Goal: Information Seeking & Learning: Check status

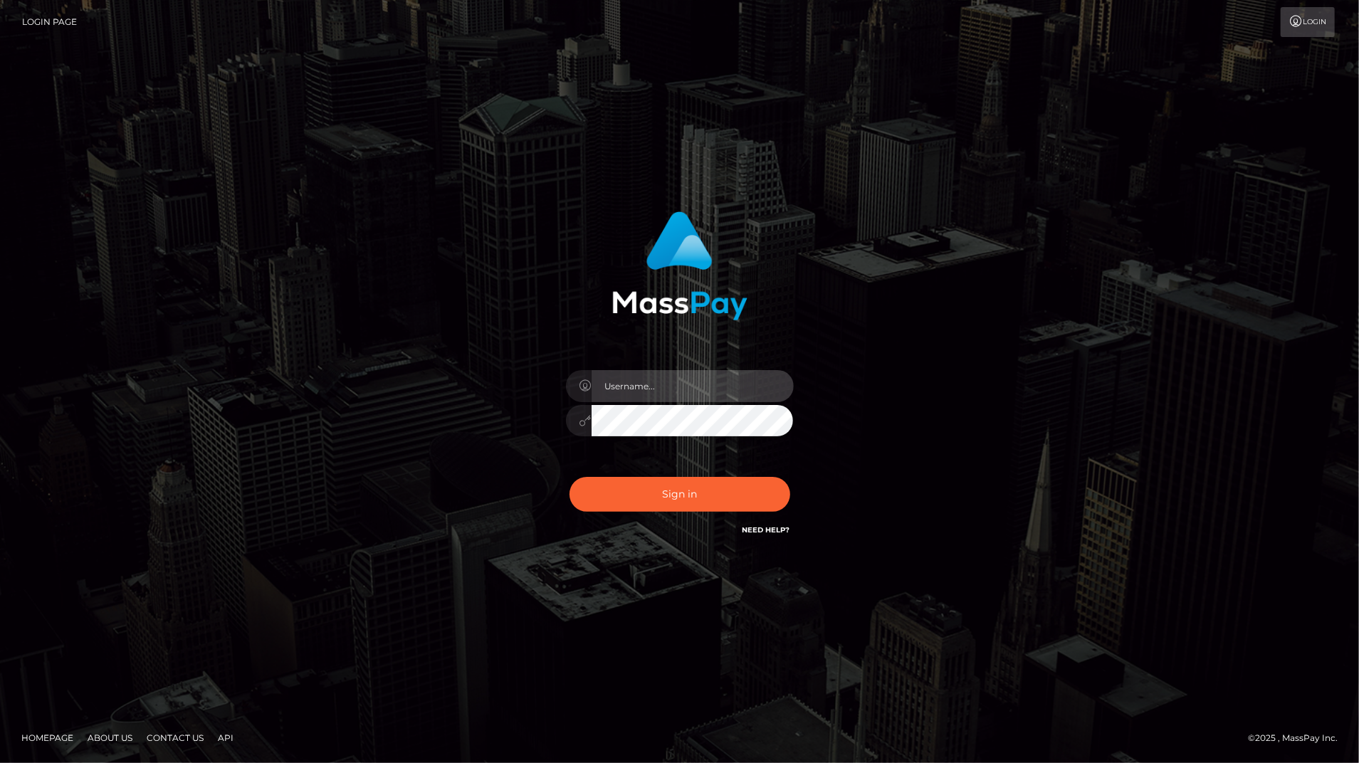
type input "bengreen"
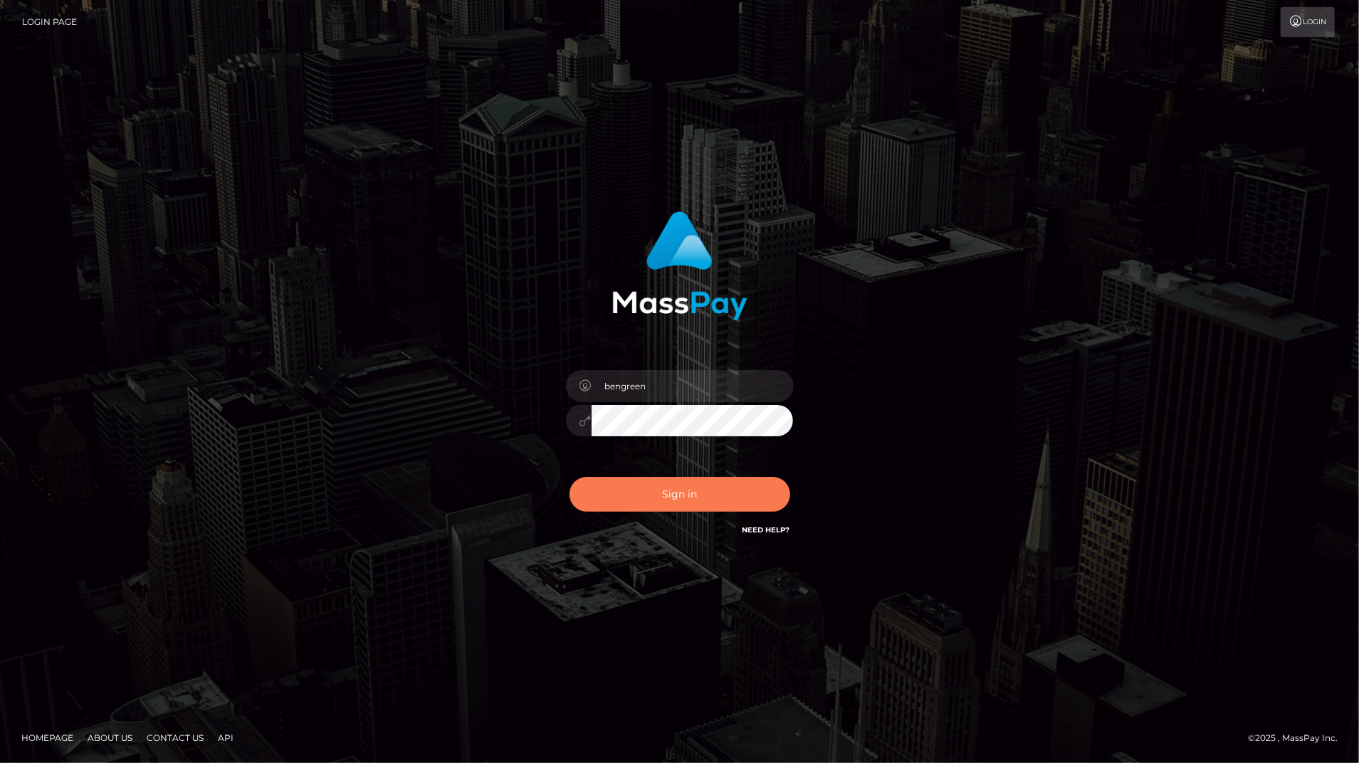
click at [694, 497] on button "Sign in" at bounding box center [680, 494] width 221 height 35
checkbox input "true"
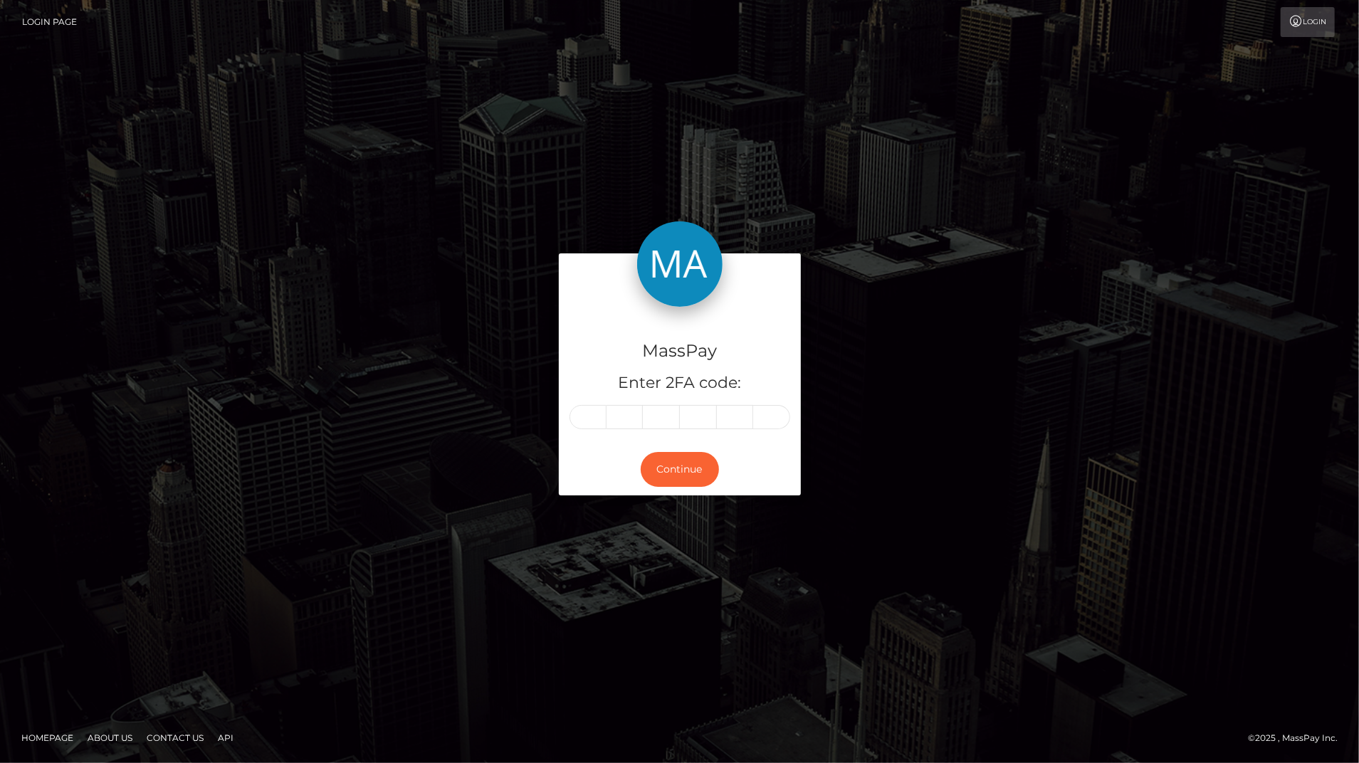
click at [1276, 119] on div "MassPay Enter 2FA code: Continue Homepage" at bounding box center [679, 381] width 1359 height 763
click at [579, 449] on div "Continue" at bounding box center [680, 470] width 242 height 52
click at [580, 415] on input "text" at bounding box center [588, 417] width 37 height 24
type input "8"
type input "1"
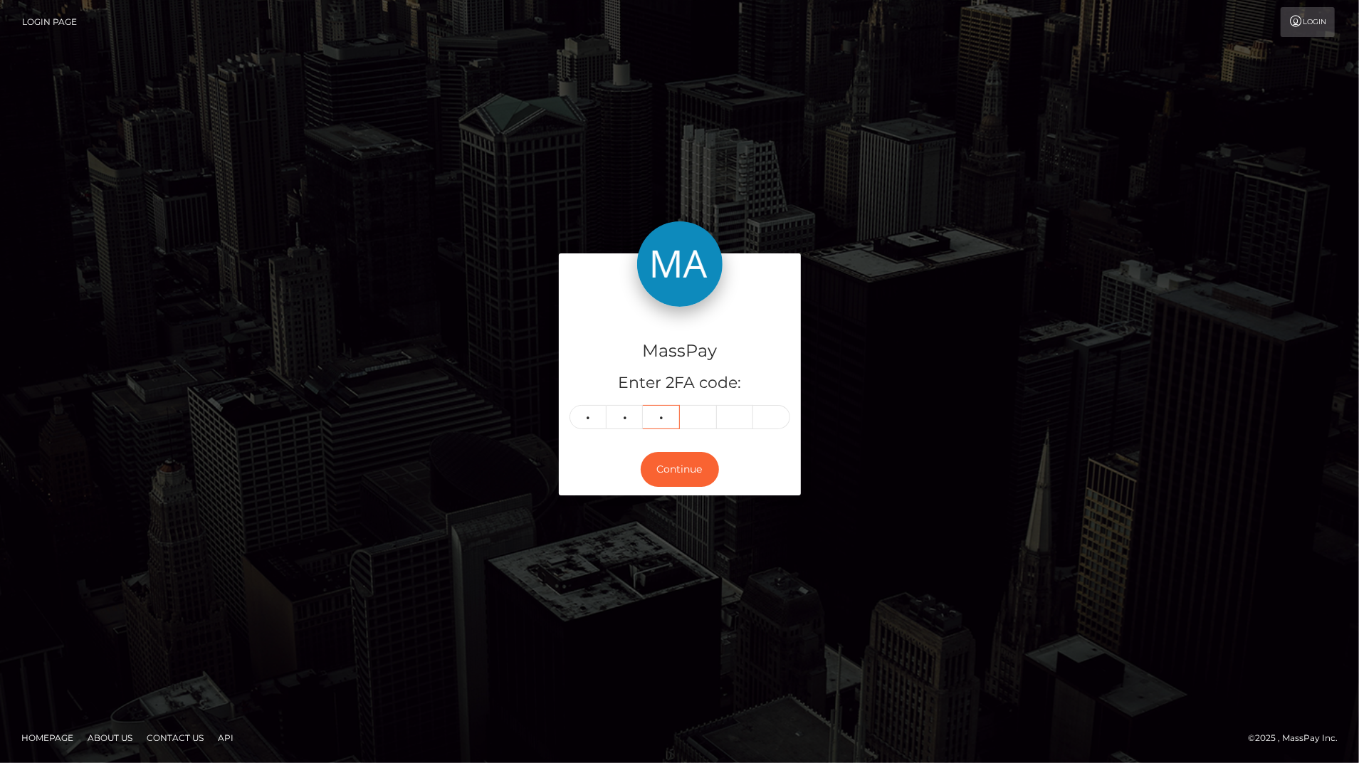
type input "1"
type input "0"
type input "2"
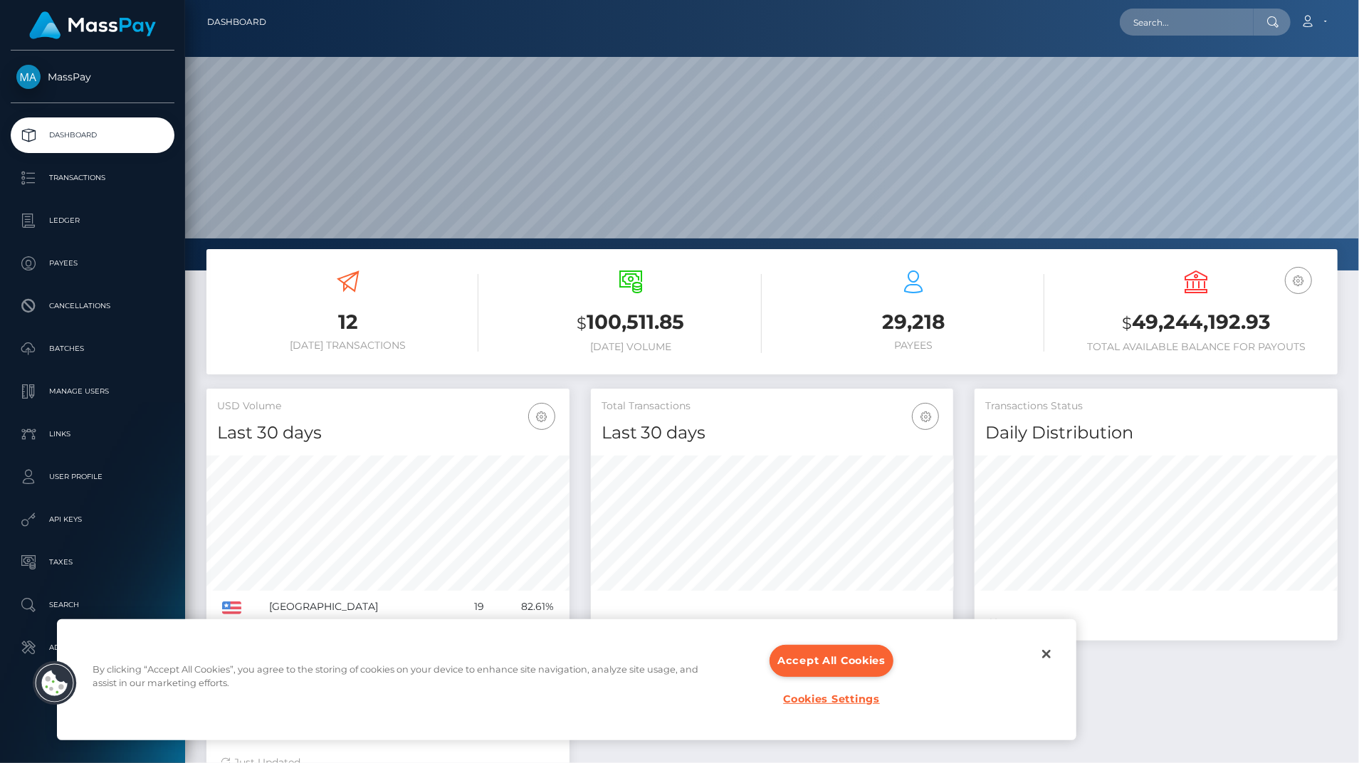
scroll to position [252, 362]
click at [172, 357] on link "Batches" at bounding box center [93, 349] width 164 height 36
click at [187, 373] on div "12 Today Transactions $ 100,511.85 Today Volume $" at bounding box center [772, 587] width 1174 height 676
click at [187, 382] on div "12 Today Transactions $ 100,511.85 Today Volume $" at bounding box center [772, 587] width 1174 height 676
click at [180, 389] on li "Manage Users" at bounding box center [92, 392] width 185 height 36
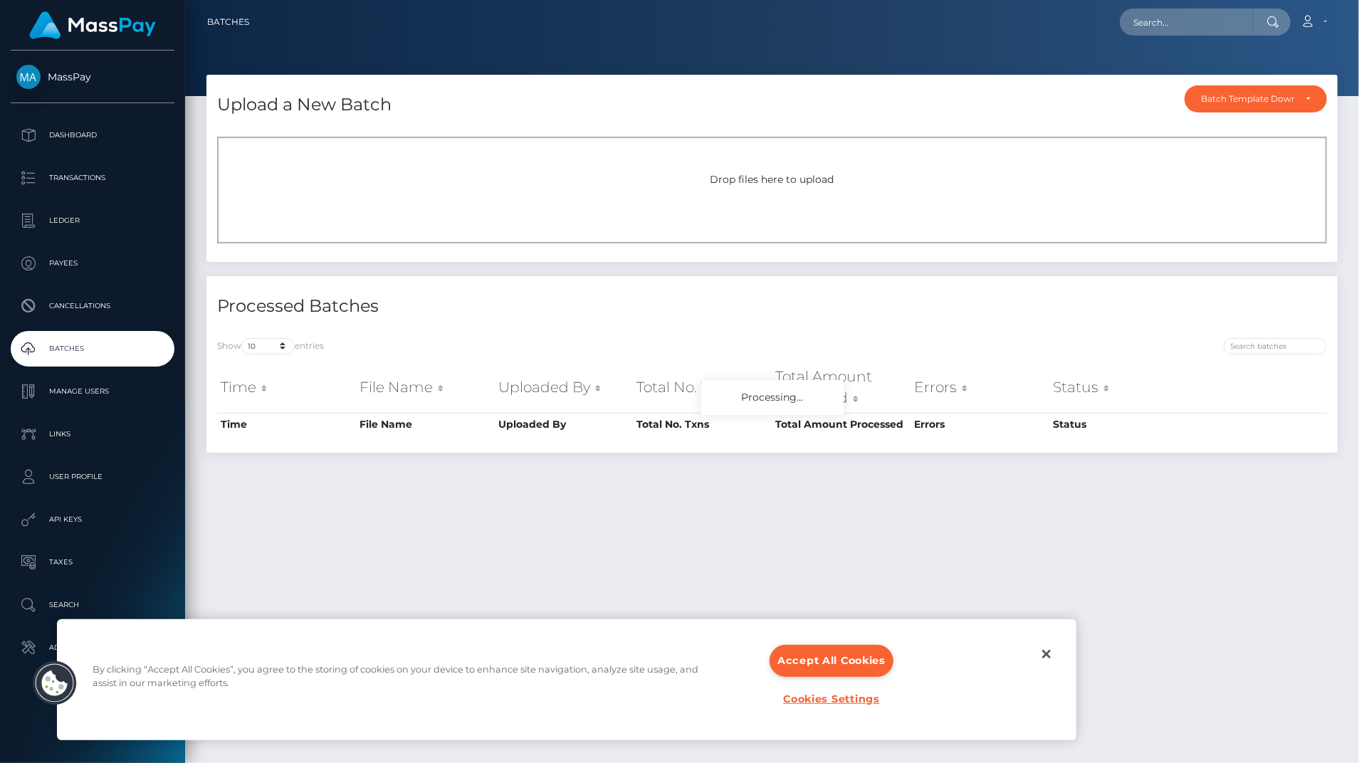
click at [158, 641] on body "MassPay Dashboard Transactions Ledger Payees" at bounding box center [679, 381] width 1359 height 763
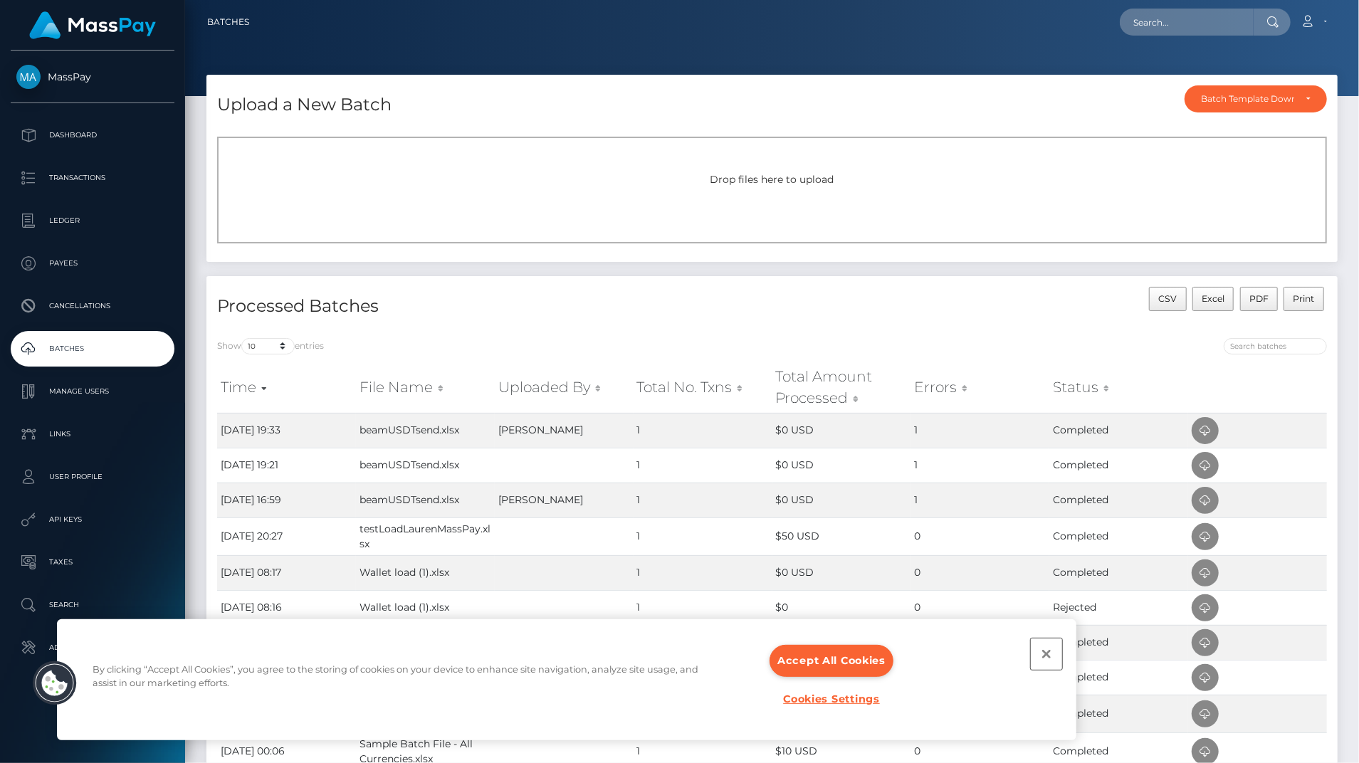
click at [1040, 656] on button "Close" at bounding box center [1046, 654] width 31 height 31
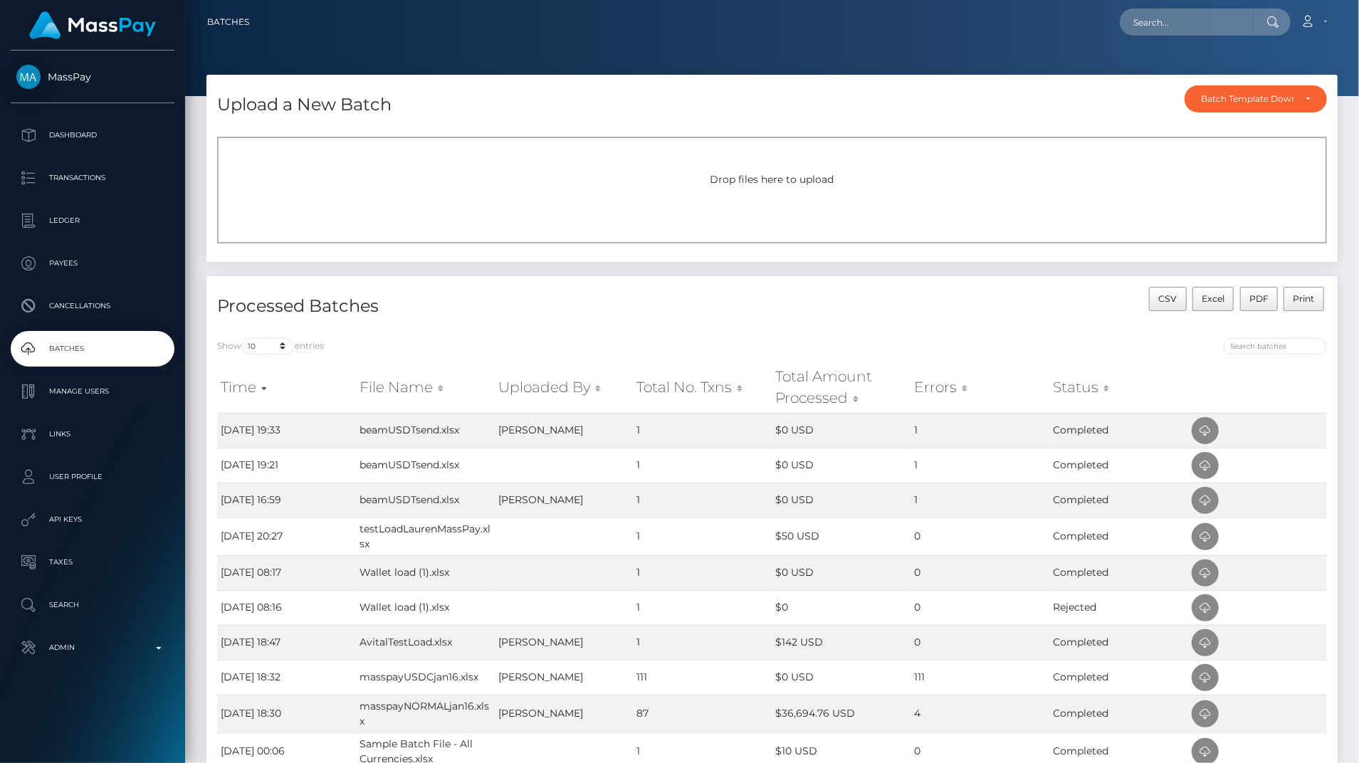
click at [162, 654] on p "Admin" at bounding box center [92, 647] width 152 height 21
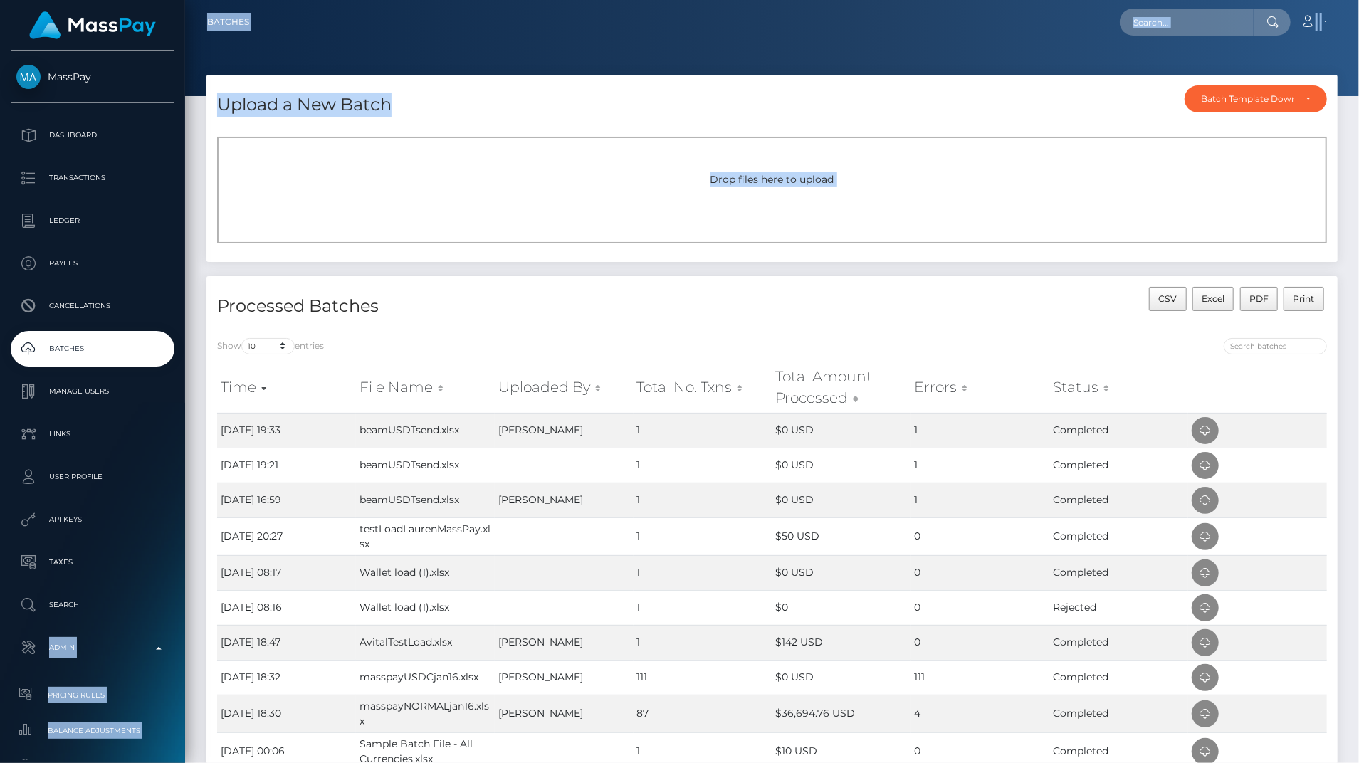
drag, startPoint x: 179, startPoint y: 590, endPoint x: 197, endPoint y: 642, distance: 55.2
click at [197, 642] on div "MassPay Dashboard Transactions Ledger Payees" at bounding box center [679, 381] width 1359 height 763
drag, startPoint x: 197, startPoint y: 642, endPoint x: 175, endPoint y: 697, distance: 59.1
click at [175, 697] on li "Pricing Rules" at bounding box center [92, 695] width 185 height 31
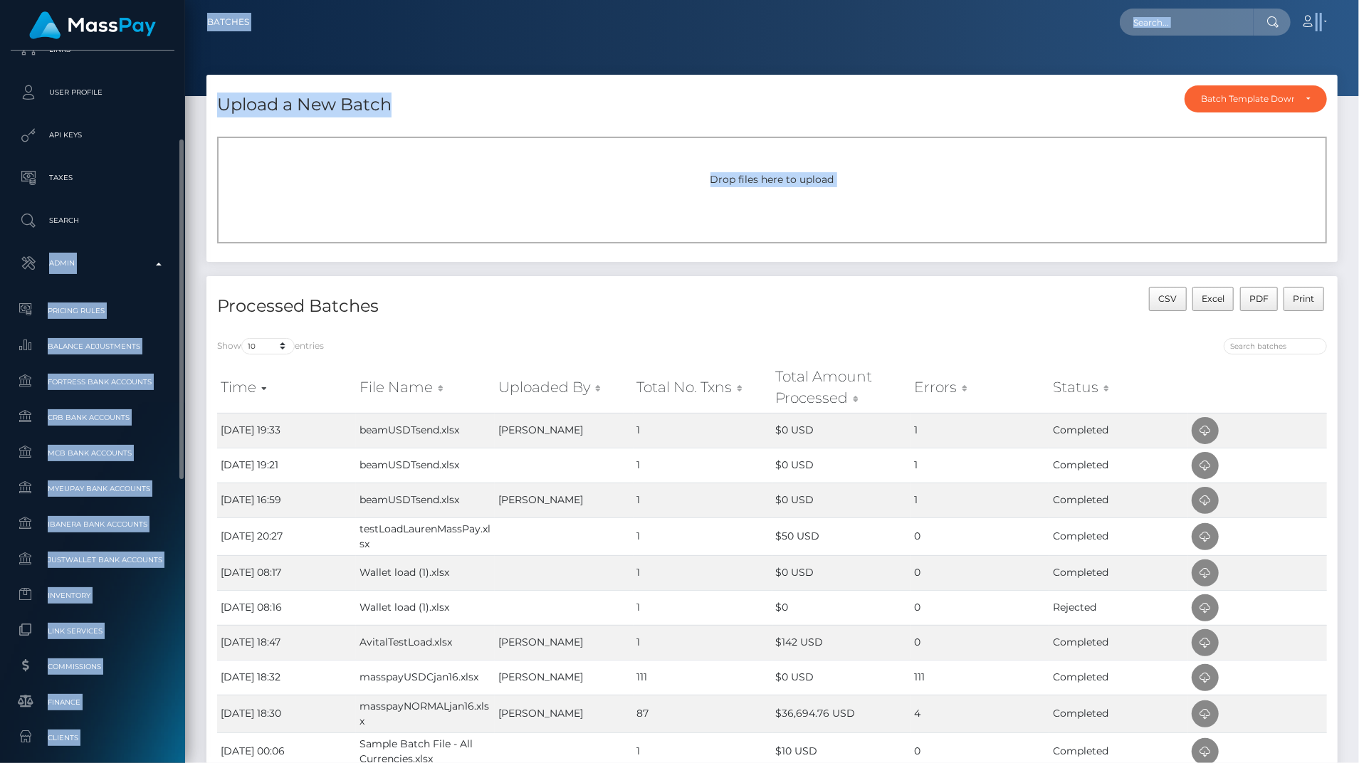
scroll to position [470, 0]
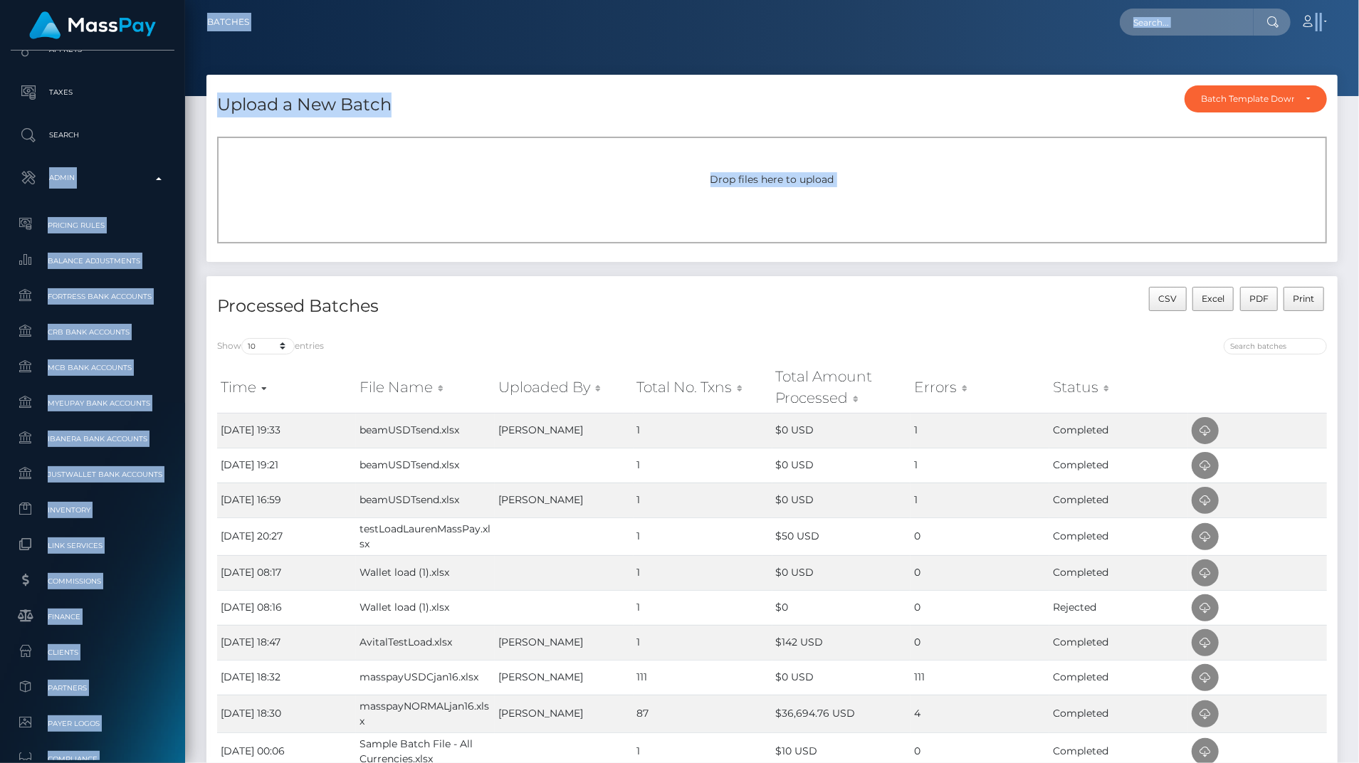
click at [67, 510] on span "Inventory" at bounding box center [92, 510] width 152 height 16
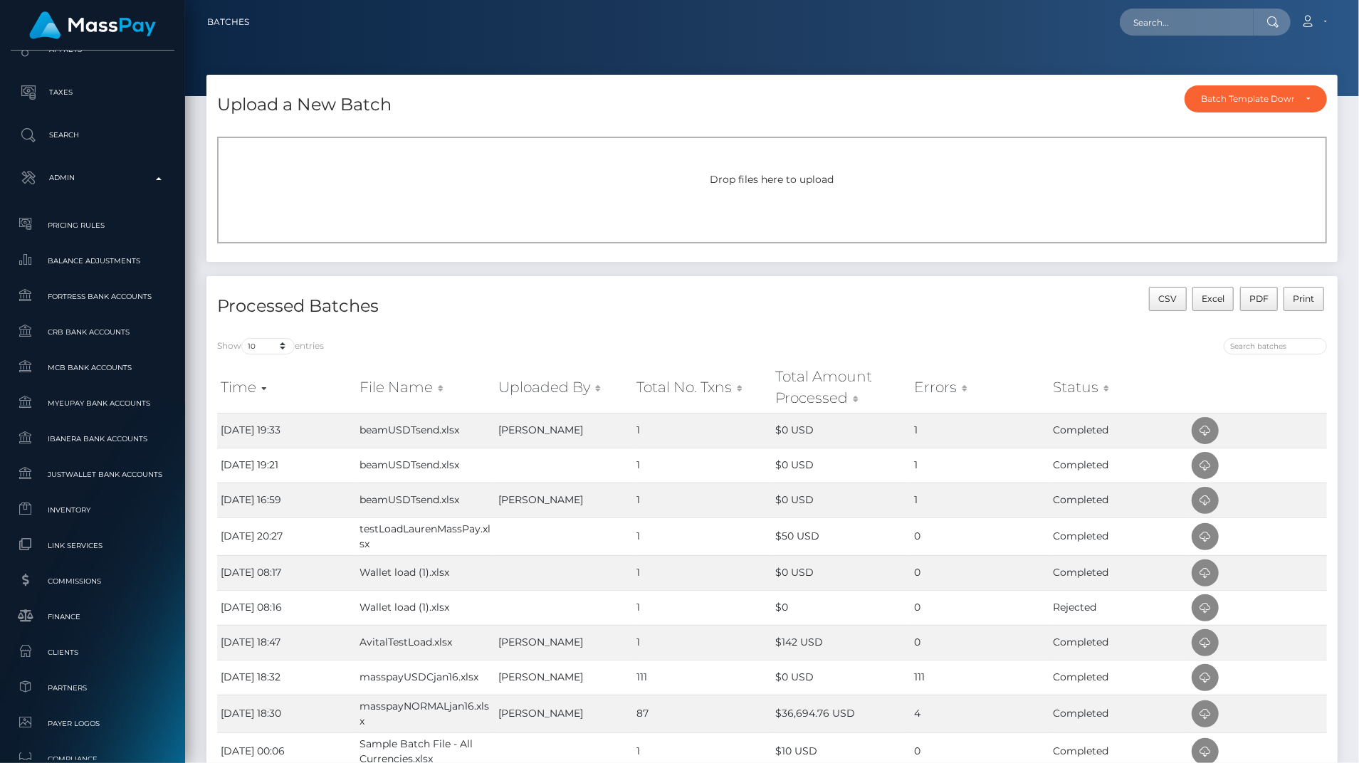
click at [477, 307] on h4 "Processed Batches" at bounding box center [489, 306] width 545 height 25
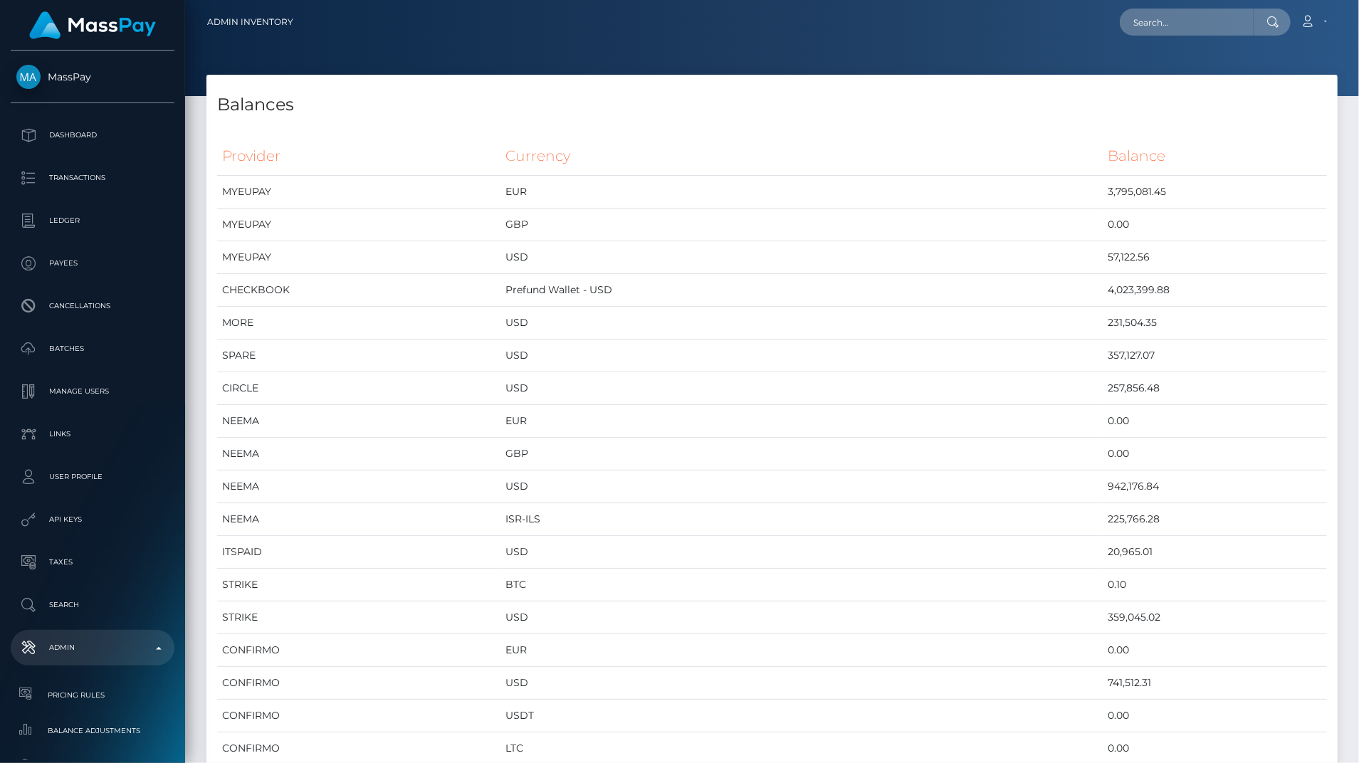
scroll to position [7654, 1131]
click at [1308, 86] on div "Balances" at bounding box center [771, 96] width 1131 height 43
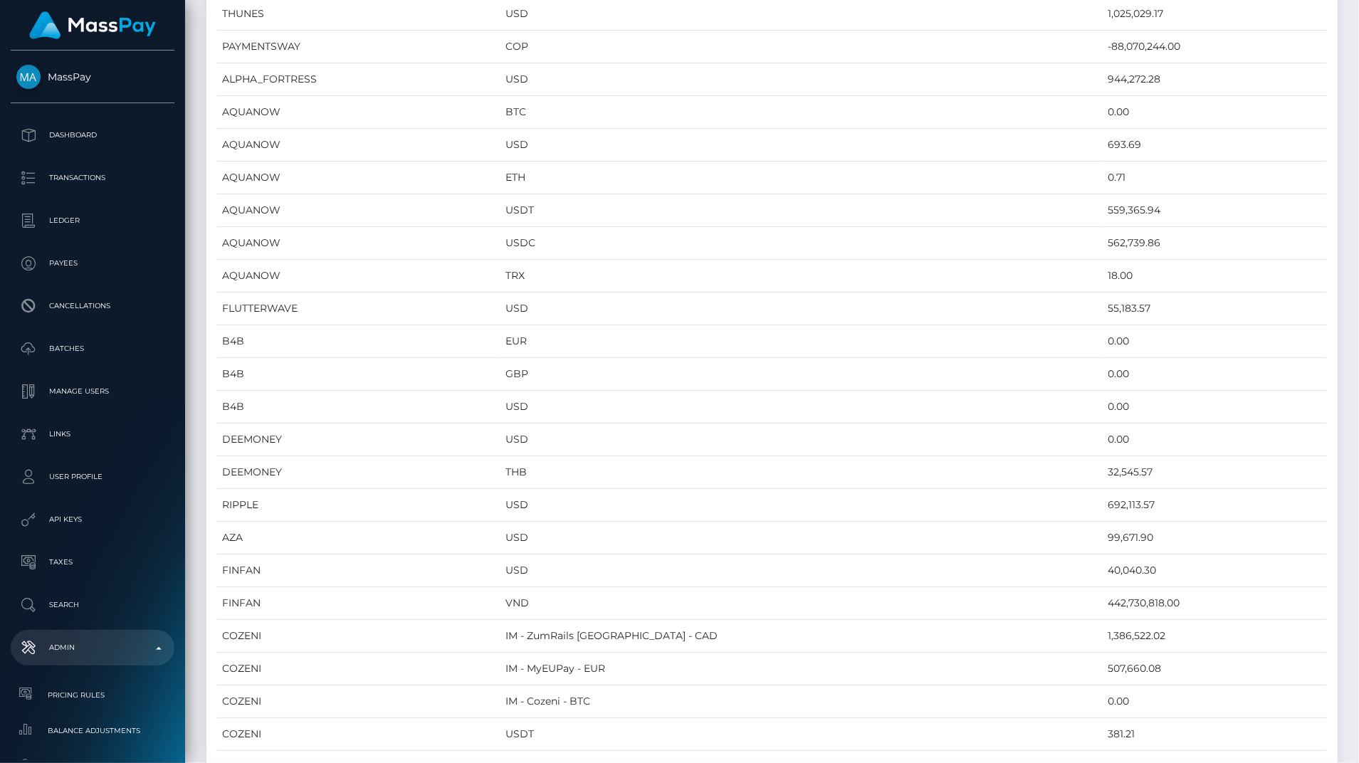
scroll to position [16, 0]
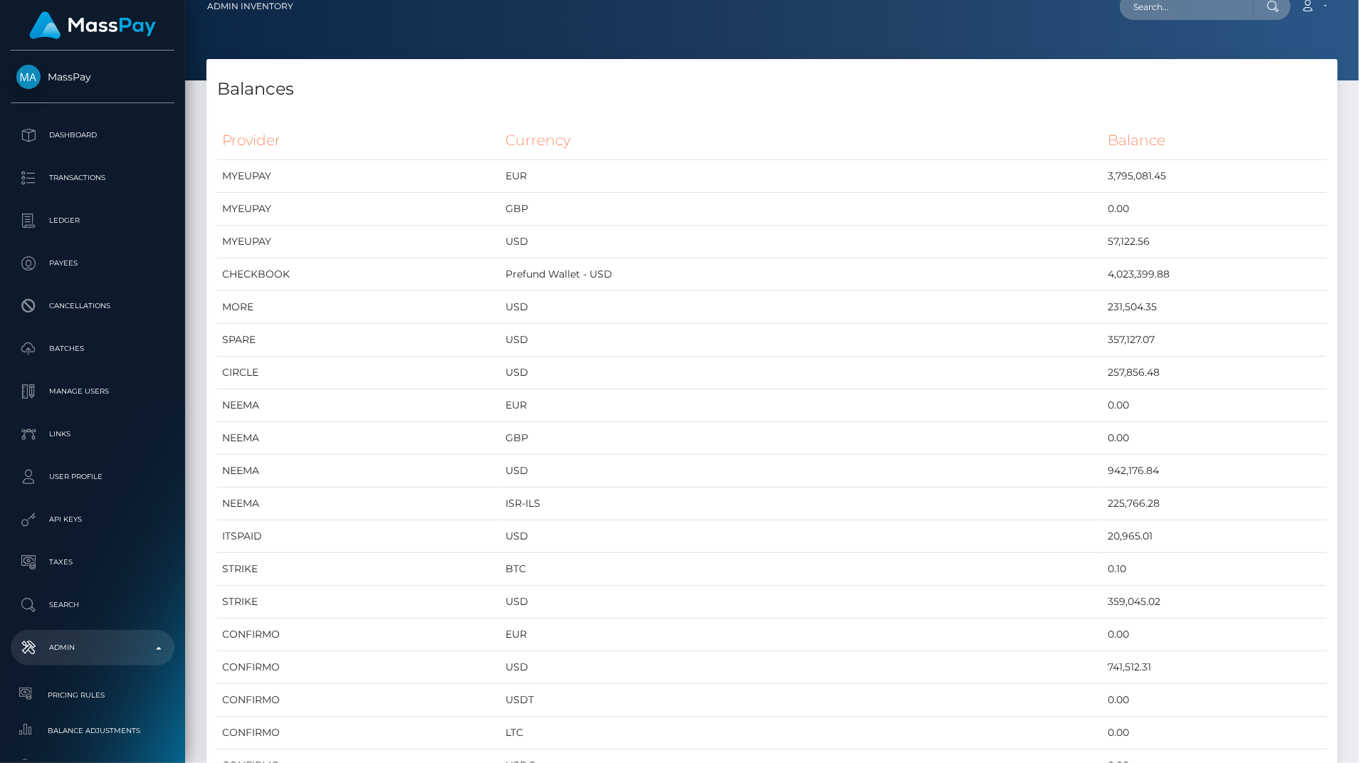
click at [1308, 86] on h4 "Balances" at bounding box center [772, 89] width 1110 height 25
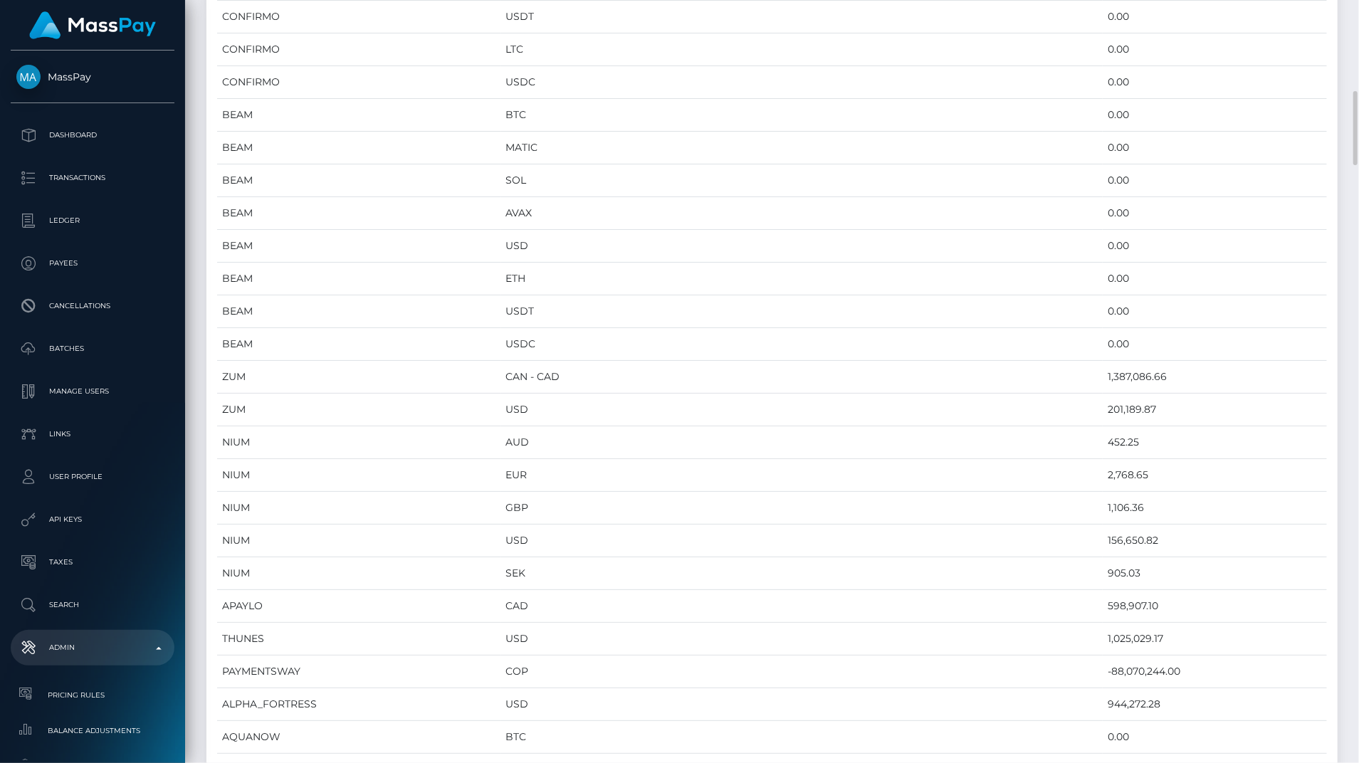
scroll to position [721, 0]
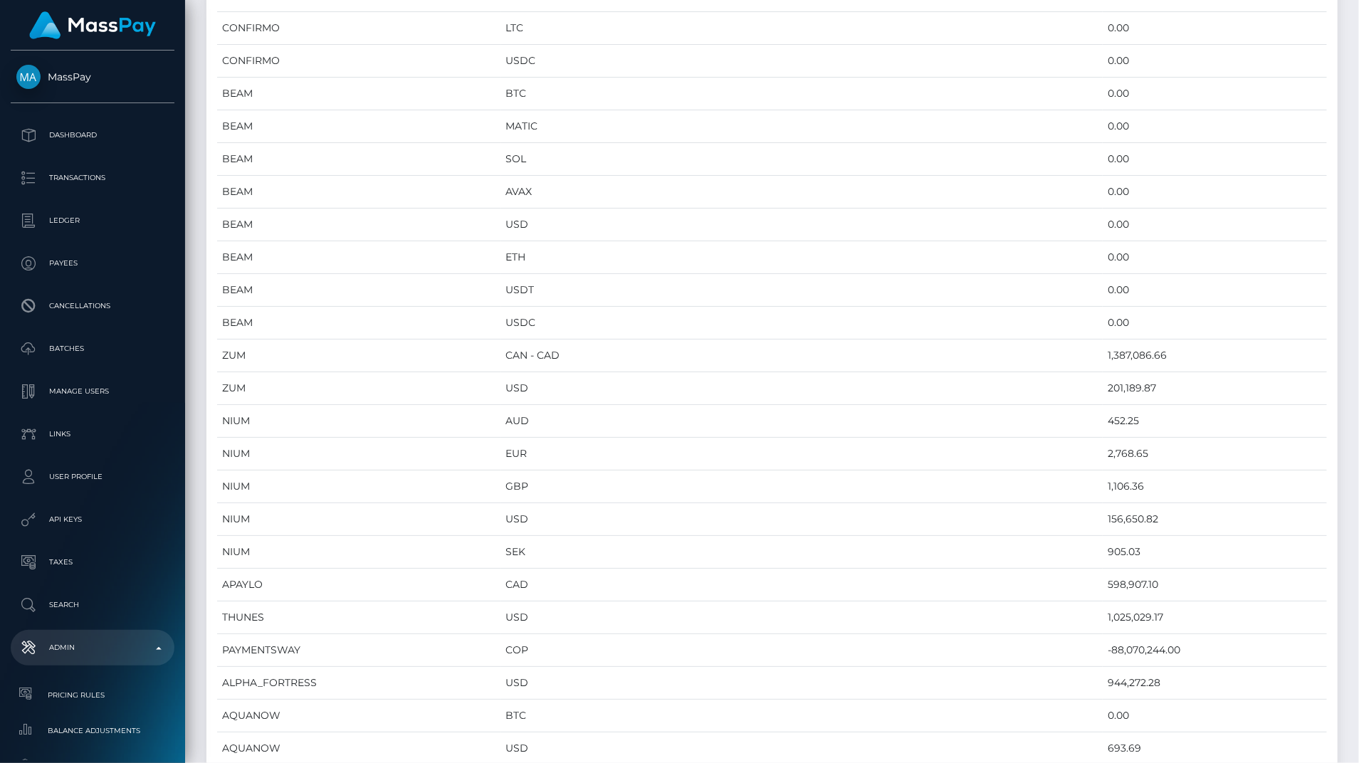
click at [1103, 343] on td "1,387,086.66" at bounding box center [1215, 356] width 224 height 33
copy td "1,387,086.66"
click at [501, 364] on td "ZUM" at bounding box center [359, 356] width 284 height 33
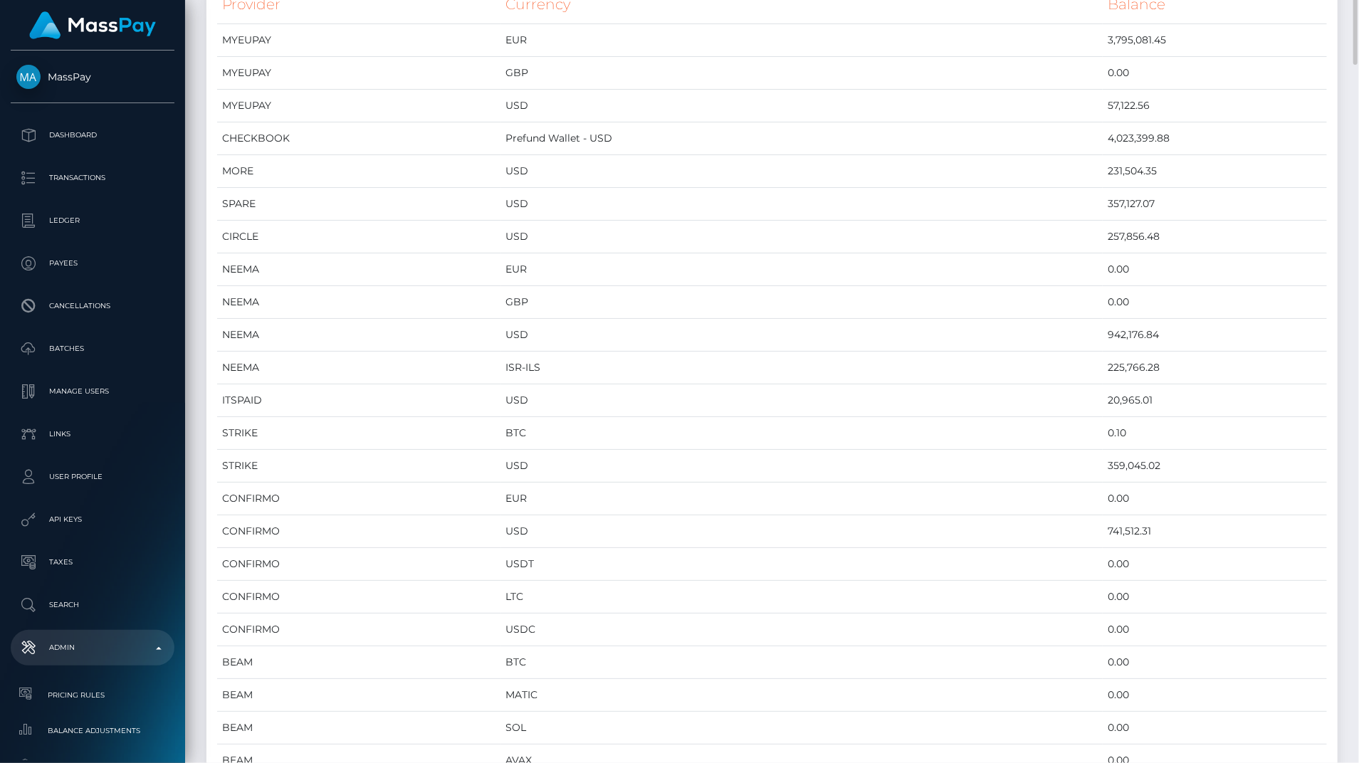
scroll to position [130, 0]
